Goal: Information Seeking & Learning: Learn about a topic

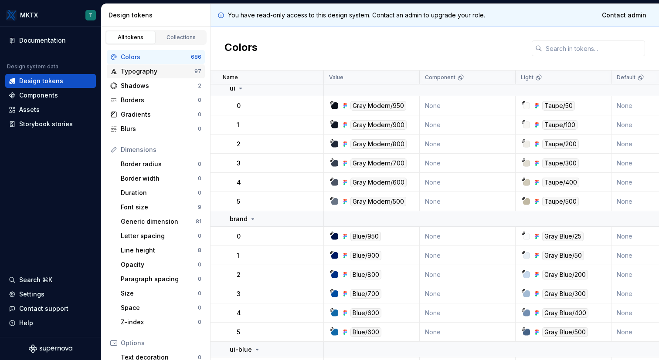
click at [158, 72] on div "Typography" at bounding box center [158, 71] width 74 height 9
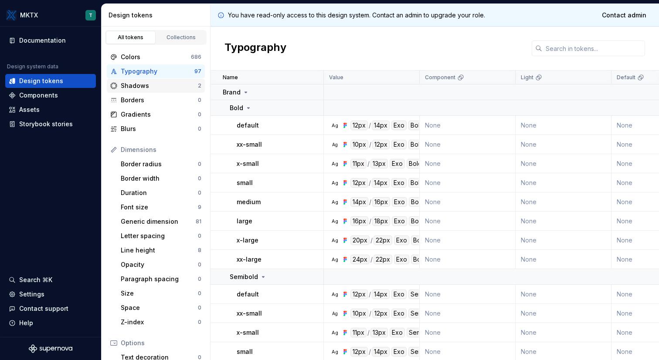
click at [155, 87] on div "Shadows" at bounding box center [159, 85] width 77 height 9
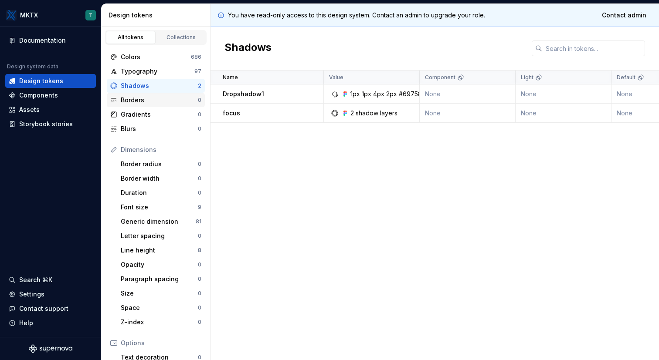
click at [151, 100] on div "Borders" at bounding box center [159, 100] width 77 height 9
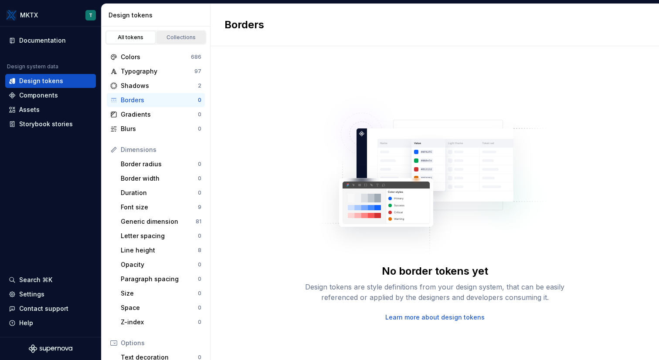
click at [176, 37] on div "Collections" at bounding box center [181, 37] width 44 height 7
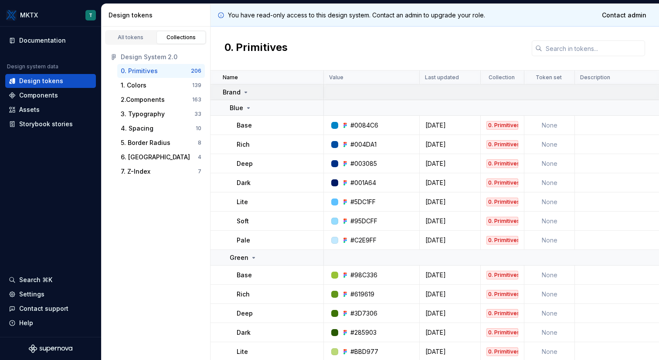
click at [243, 93] on icon at bounding box center [245, 92] width 7 height 7
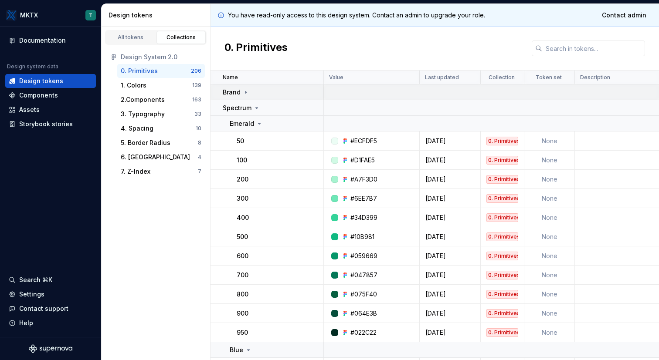
click at [243, 93] on icon at bounding box center [245, 92] width 7 height 7
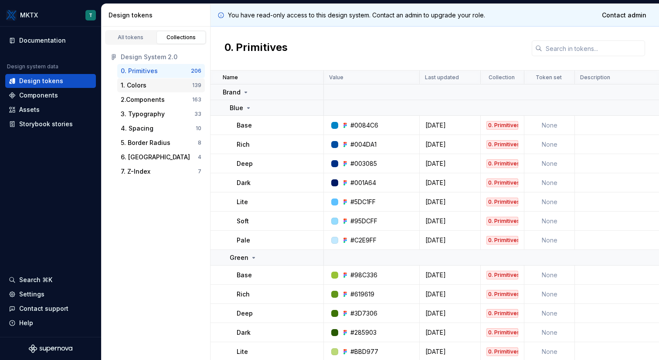
click at [167, 85] on div "1. Colors" at bounding box center [156, 85] width 71 height 9
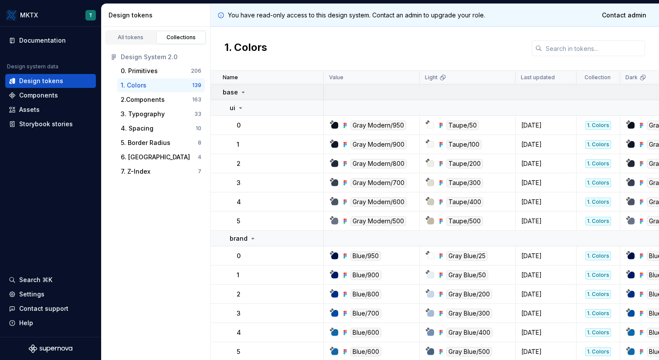
click at [242, 93] on icon at bounding box center [243, 92] width 7 height 7
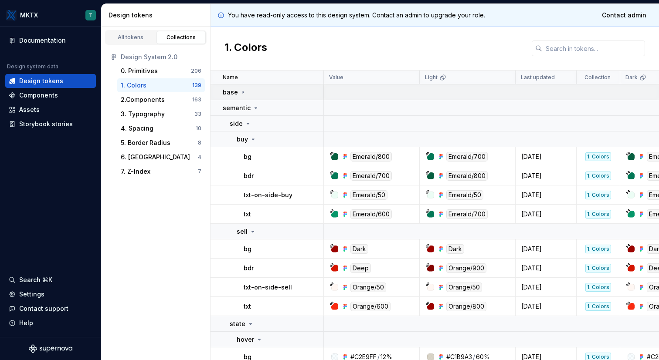
click at [242, 93] on icon at bounding box center [243, 92] width 7 height 7
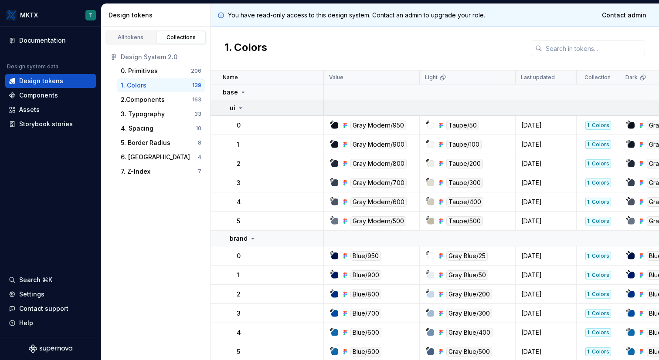
click at [241, 107] on icon at bounding box center [240, 108] width 7 height 7
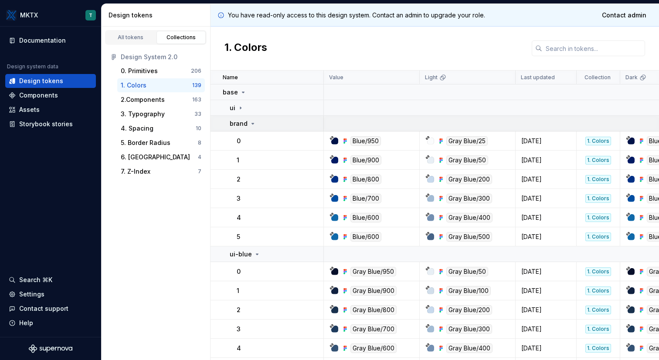
click at [252, 124] on icon at bounding box center [252, 123] width 7 height 7
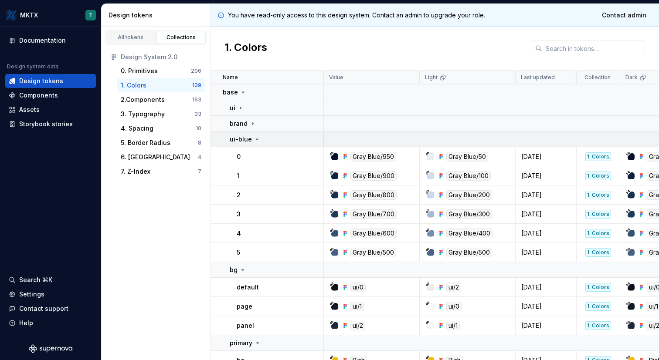
click at [256, 139] on icon at bounding box center [257, 139] width 2 height 1
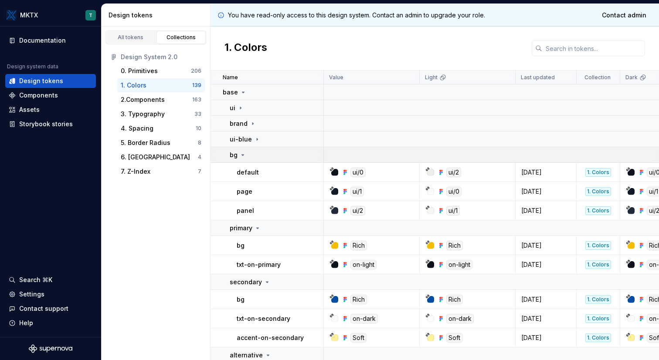
click at [244, 155] on icon at bounding box center [242, 155] width 7 height 7
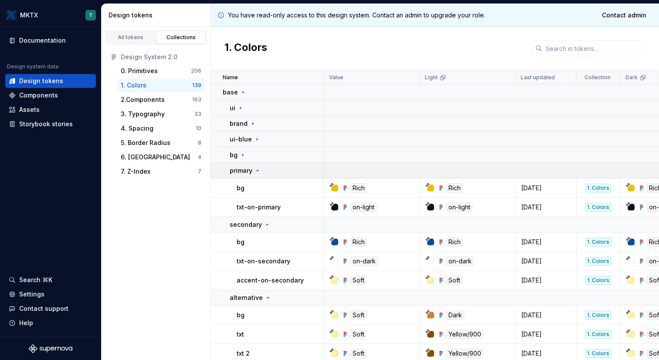
click at [251, 174] on p "primary" at bounding box center [241, 170] width 23 height 9
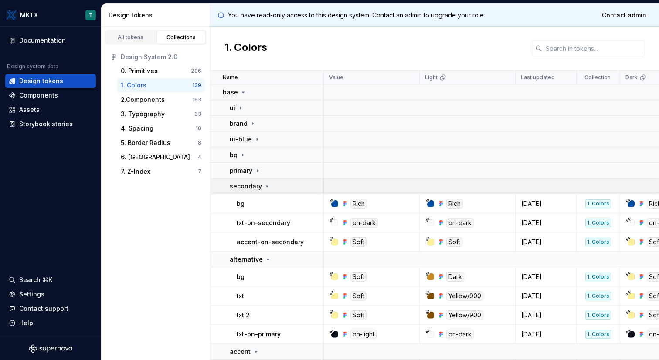
click at [258, 185] on p "secondary" at bounding box center [246, 186] width 32 height 9
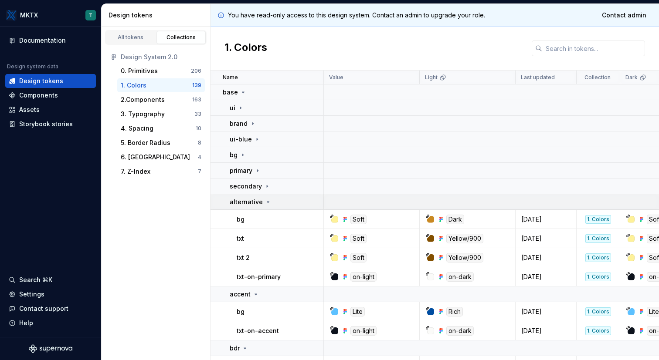
click at [255, 201] on p "alternative" at bounding box center [246, 202] width 33 height 9
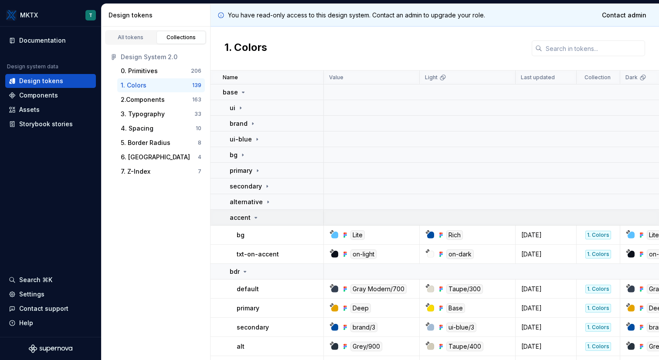
click at [253, 216] on icon at bounding box center [255, 217] width 7 height 7
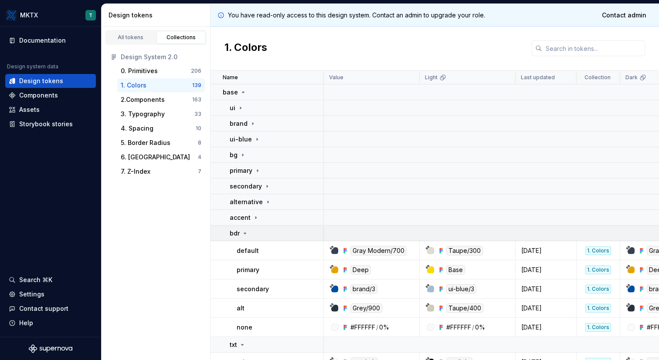
click at [247, 233] on icon at bounding box center [244, 233] width 7 height 7
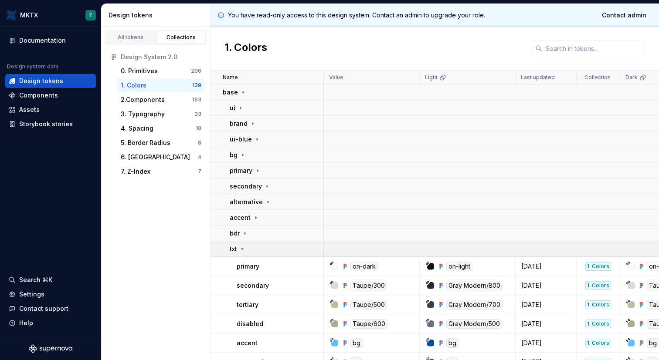
click at [245, 248] on icon at bounding box center [242, 249] width 7 height 7
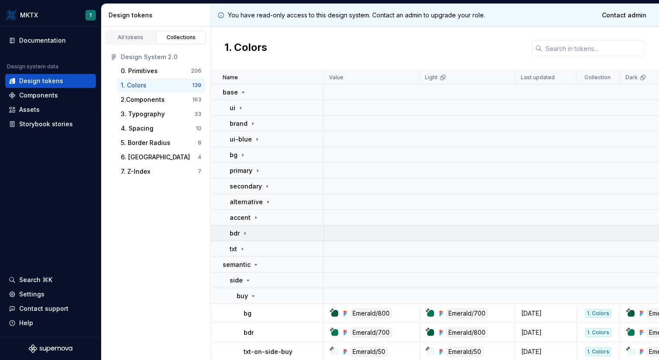
click at [245, 234] on icon at bounding box center [244, 233] width 1 height 2
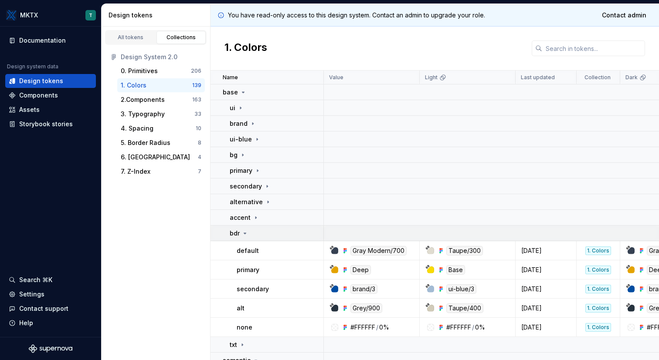
click at [245, 234] on icon at bounding box center [245, 233] width 2 height 1
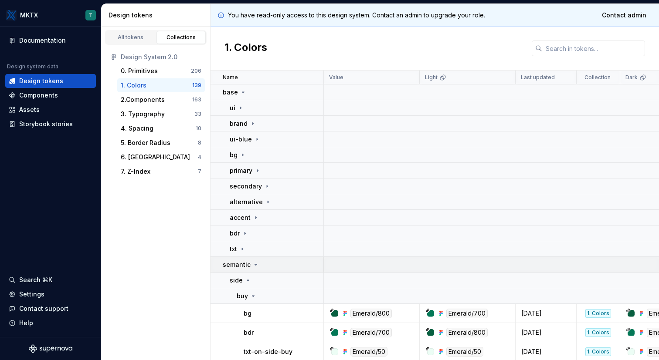
click at [255, 266] on icon at bounding box center [255, 264] width 7 height 7
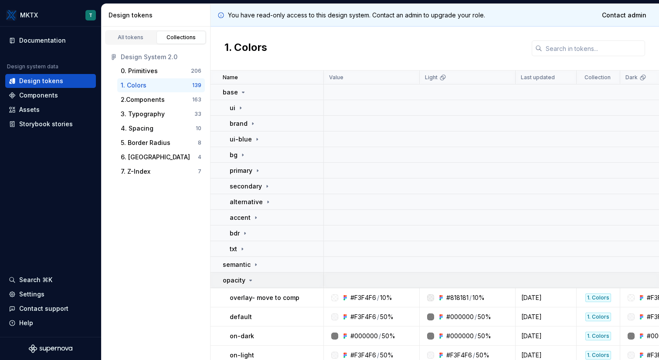
click at [248, 282] on icon at bounding box center [250, 280] width 7 height 7
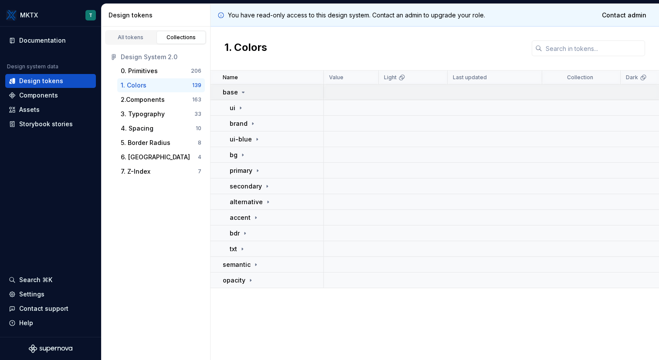
click at [243, 92] on icon at bounding box center [243, 92] width 2 height 1
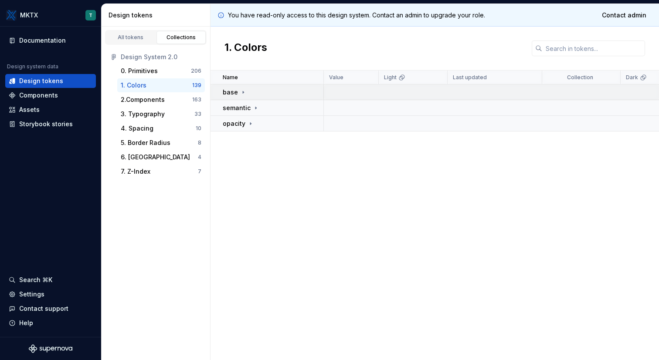
click at [240, 92] on icon at bounding box center [243, 92] width 7 height 7
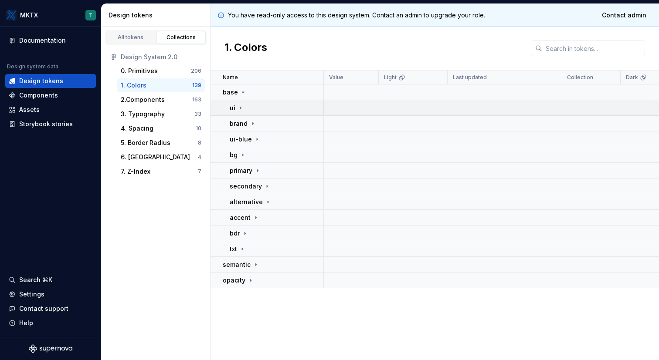
click at [240, 109] on icon at bounding box center [240, 108] width 7 height 7
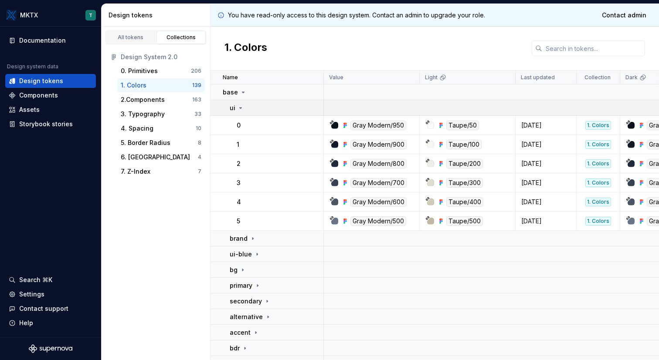
click at [242, 108] on icon at bounding box center [240, 108] width 7 height 7
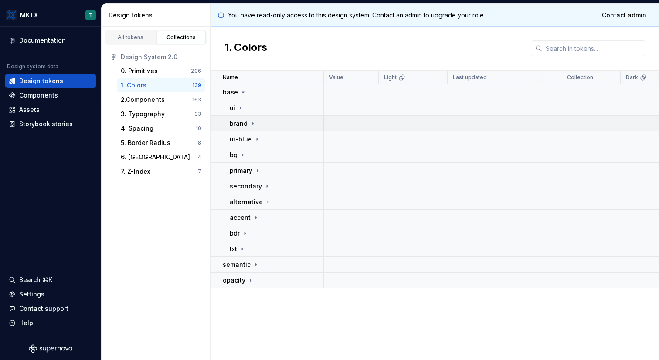
click at [249, 122] on icon at bounding box center [252, 123] width 7 height 7
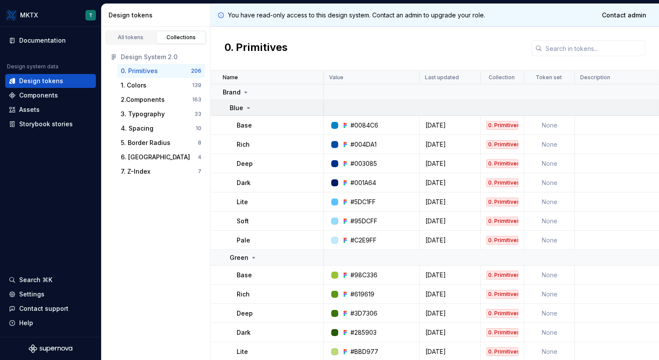
click at [249, 112] on td "Blue" at bounding box center [266, 108] width 113 height 16
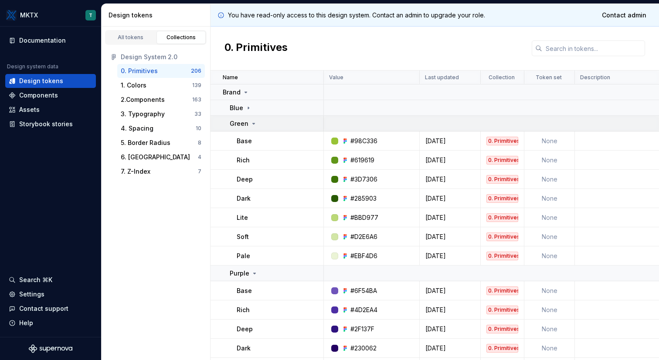
click at [253, 124] on icon at bounding box center [253, 123] width 7 height 7
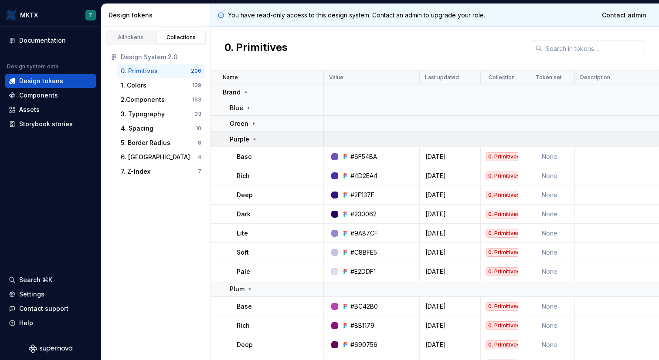
click at [253, 137] on icon at bounding box center [254, 139] width 7 height 7
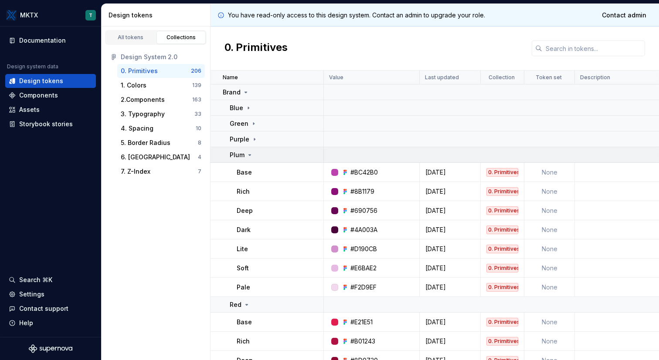
click at [251, 152] on icon at bounding box center [249, 155] width 7 height 7
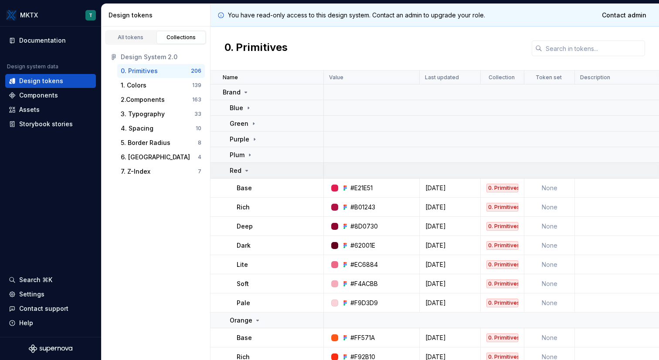
click at [247, 167] on icon at bounding box center [246, 170] width 7 height 7
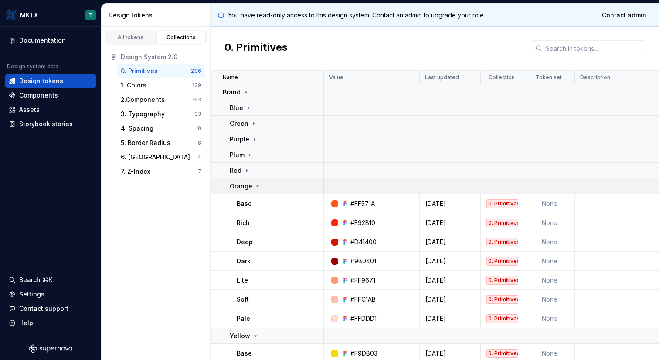
click at [248, 185] on p "Orange" at bounding box center [241, 186] width 23 height 9
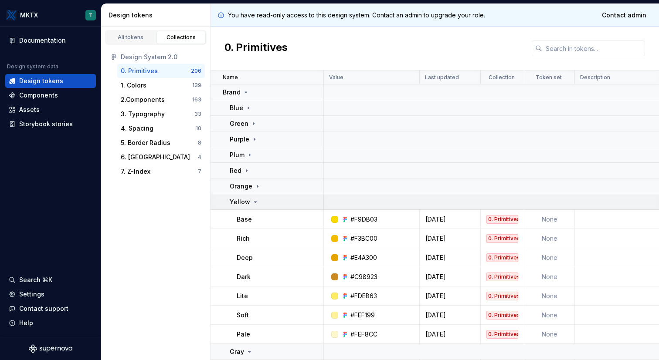
click at [253, 200] on icon at bounding box center [255, 202] width 7 height 7
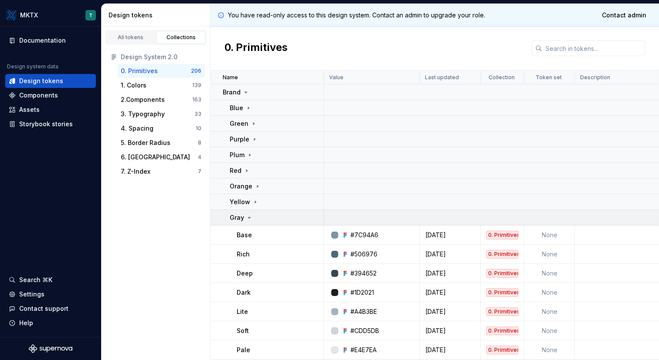
click at [252, 216] on icon at bounding box center [249, 217] width 7 height 7
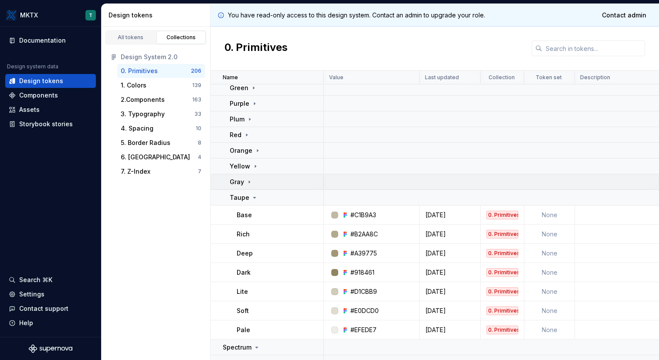
scroll to position [43, 0]
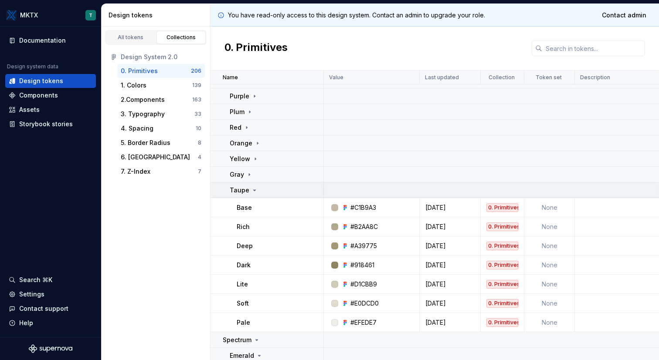
click at [251, 193] on icon at bounding box center [254, 190] width 7 height 7
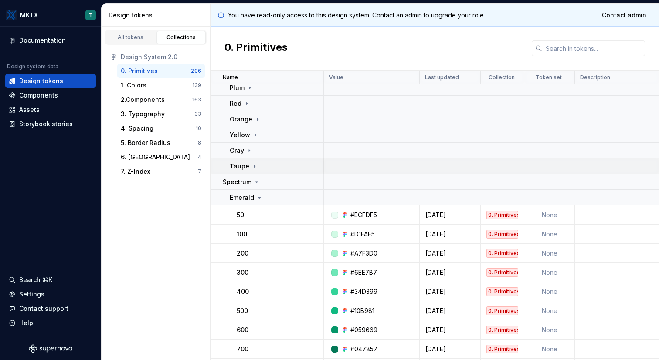
scroll to position [76, 0]
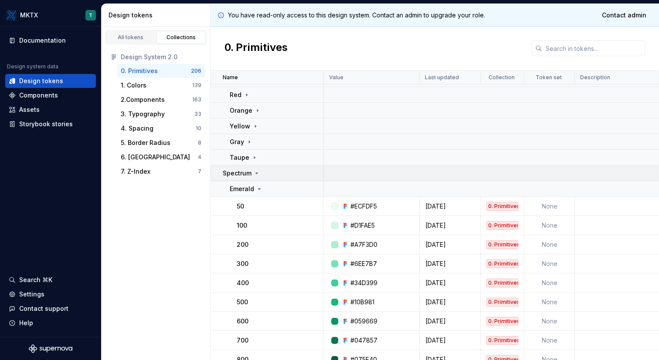
click at [254, 171] on icon at bounding box center [256, 173] width 7 height 7
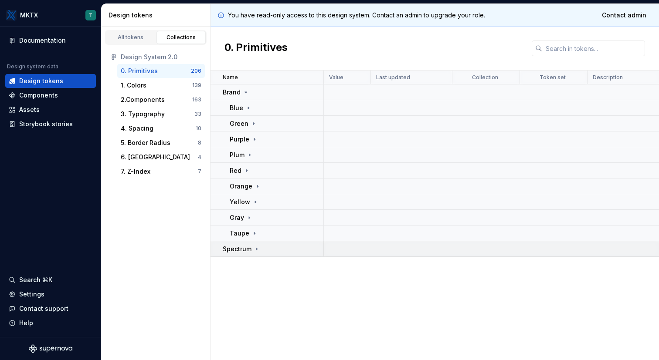
click at [254, 171] on div "Red" at bounding box center [276, 170] width 93 height 9
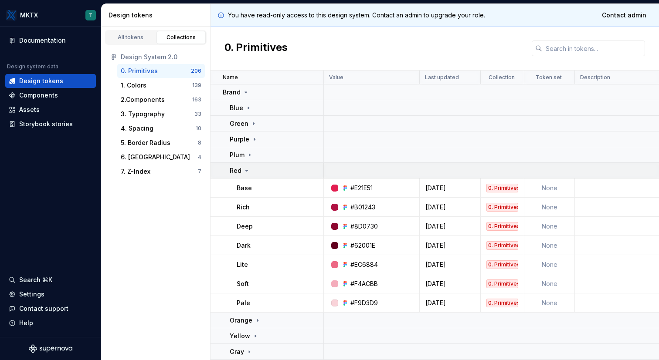
click at [254, 171] on div "Red" at bounding box center [276, 170] width 93 height 9
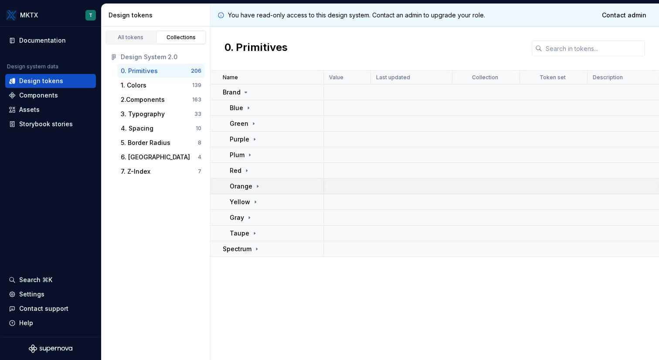
click at [257, 186] on icon at bounding box center [257, 186] width 1 height 2
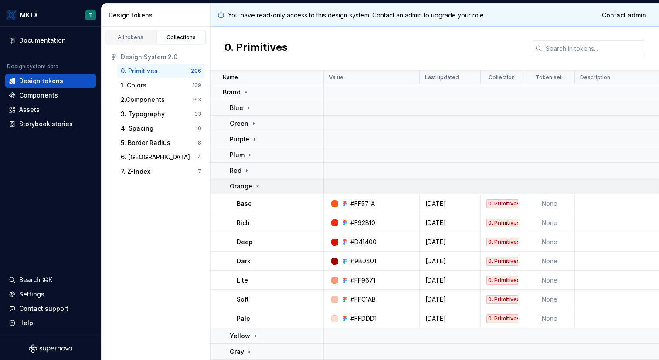
click at [257, 186] on icon at bounding box center [258, 186] width 2 height 1
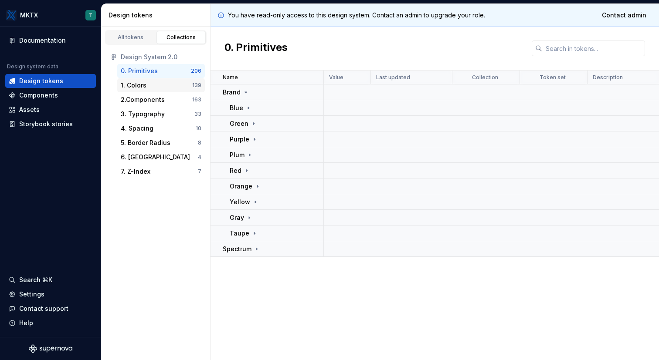
click at [170, 87] on div "1. Colors" at bounding box center [156, 85] width 71 height 9
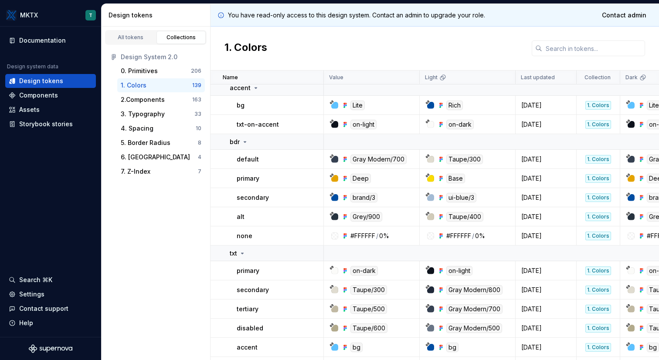
scroll to position [719, 0]
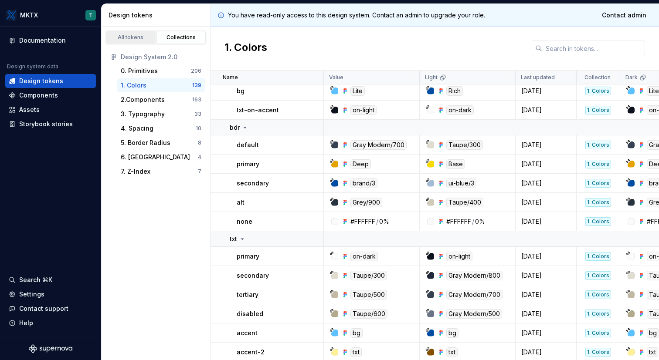
click at [142, 42] on link "All tokens" at bounding box center [131, 37] width 50 height 13
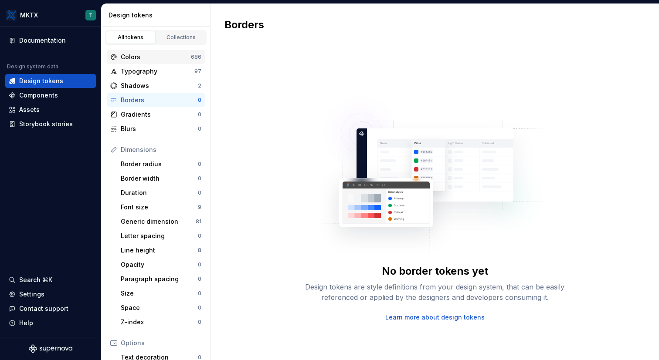
click at [167, 56] on div "Colors" at bounding box center [156, 57] width 70 height 9
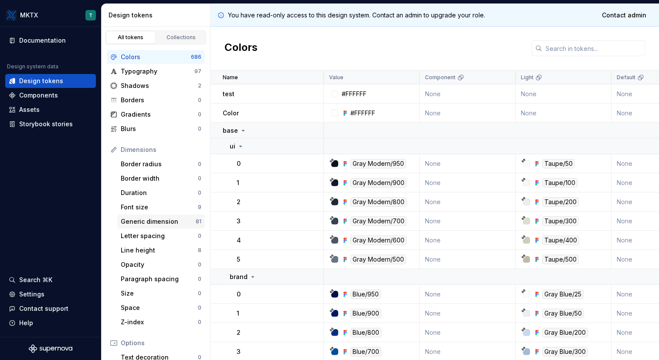
click at [170, 223] on div "Generic dimension" at bounding box center [158, 221] width 75 height 9
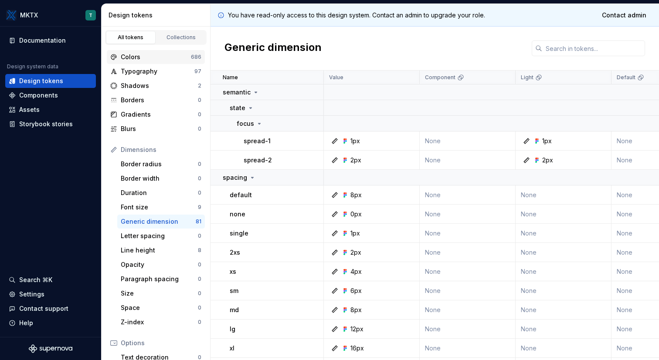
click at [156, 51] on div "Colors 686" at bounding box center [156, 57] width 98 height 14
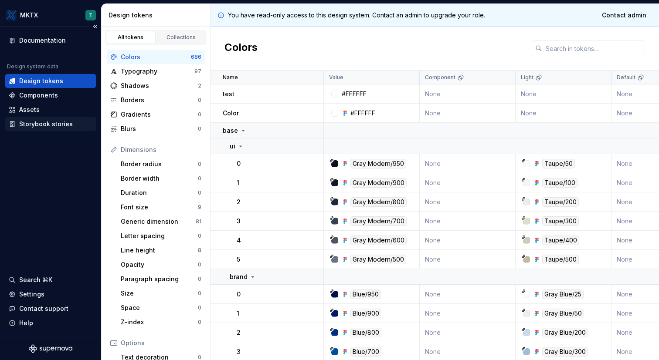
click at [34, 123] on div "Storybook stories" at bounding box center [46, 124] width 54 height 9
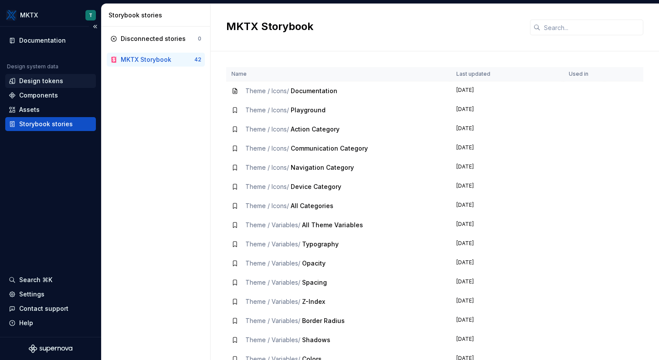
click at [44, 82] on div "Design tokens" at bounding box center [41, 81] width 44 height 9
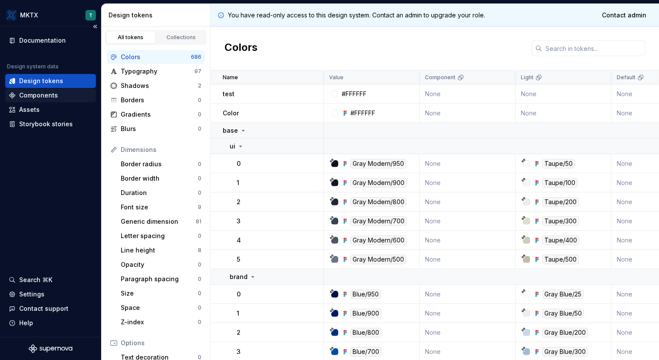
click at [45, 97] on div "Components" at bounding box center [38, 95] width 39 height 9
